Goal: Information Seeking & Learning: Learn about a topic

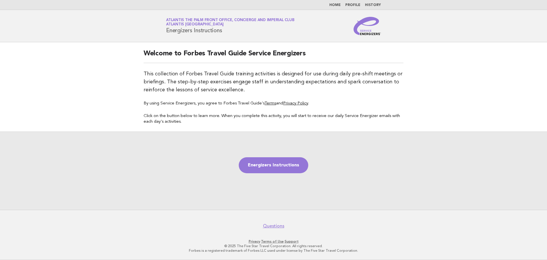
click at [360, 4] on link "Profile" at bounding box center [353, 4] width 15 height 3
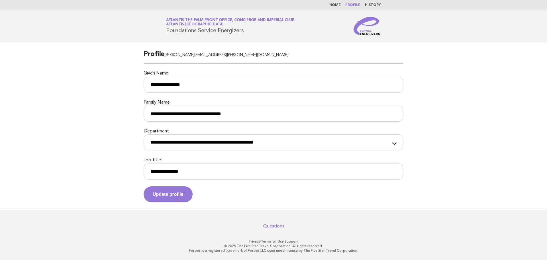
click at [352, 7] on link "Profile" at bounding box center [353, 4] width 15 height 3
click at [341, 5] on link "Home" at bounding box center [335, 4] width 11 height 3
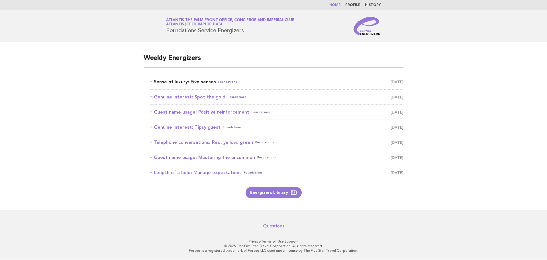
click at [211, 81] on link "Sense of luxury: Five senses Foundations [DATE]" at bounding box center [277, 82] width 253 height 8
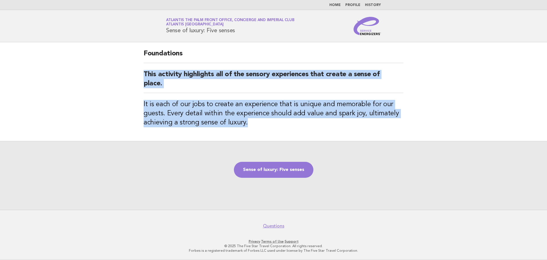
drag, startPoint x: 245, startPoint y: 123, endPoint x: 131, endPoint y: 75, distance: 124.6
click at [131, 75] on main "Foundations This activity highlights all of the sensory experiences that create…" at bounding box center [273, 125] width 547 height 167
copy div "This activity highlights all of the sensory experiences that create a sense of …"
click at [263, 173] on link "Sense of luxury: Five senses" at bounding box center [274, 170] width 80 height 16
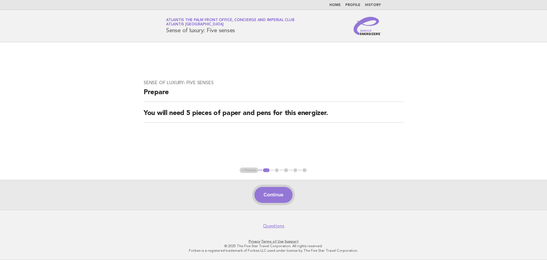
click at [277, 192] on button "Continue" at bounding box center [274, 195] width 38 height 16
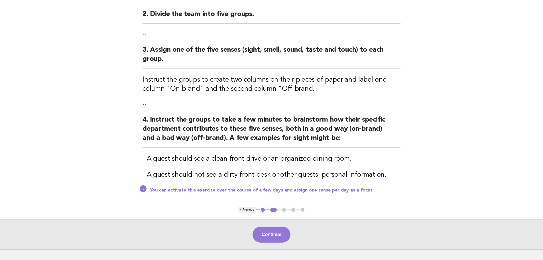
scroll to position [143, 0]
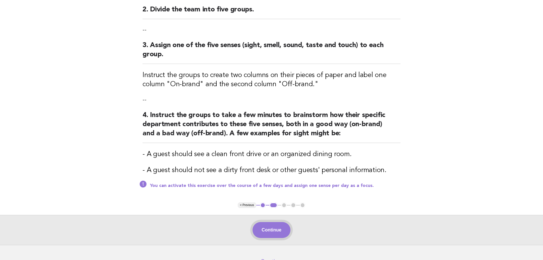
click at [267, 235] on button "Continue" at bounding box center [272, 230] width 38 height 16
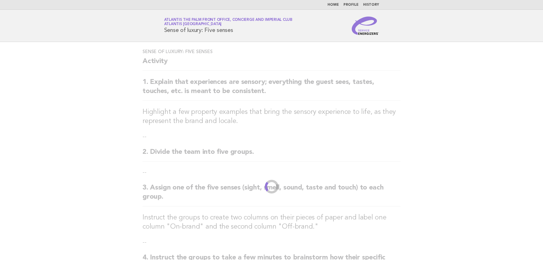
scroll to position [0, 0]
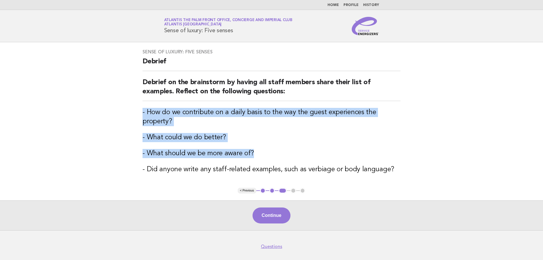
drag, startPoint x: 257, startPoint y: 148, endPoint x: 131, endPoint y: 112, distance: 131.2
click at [131, 112] on main "Sense of luxury: Five senses Debrief Debrief on the brainstorm by having all st…" at bounding box center [271, 136] width 543 height 188
copy div "- How do we contribute on a daily basis to the way the guest experiences the pr…"
click at [269, 209] on button "Continue" at bounding box center [272, 215] width 38 height 16
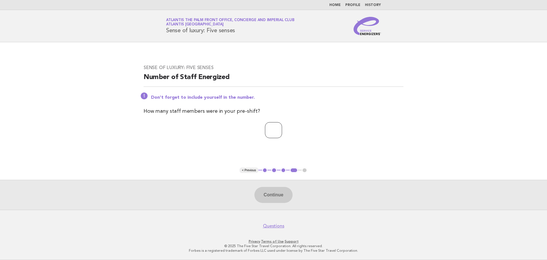
click at [269, 134] on input "number" at bounding box center [273, 130] width 17 height 16
type input "*"
click at [277, 199] on button "Continue" at bounding box center [274, 195] width 38 height 16
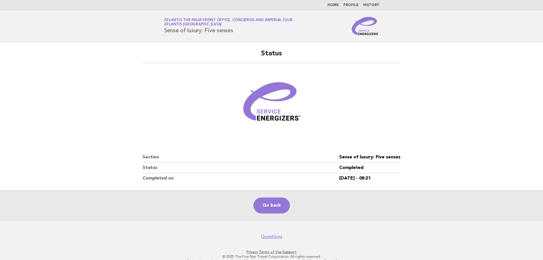
drag, startPoint x: 68, startPoint y: 93, endPoint x: 103, endPoint y: 7, distance: 92.7
click at [68, 92] on main "Status Section Sense of luxury: Five senses Status Completed Completed on 11/Se…" at bounding box center [271, 131] width 543 height 178
